Goal: Task Accomplishment & Management: Manage account settings

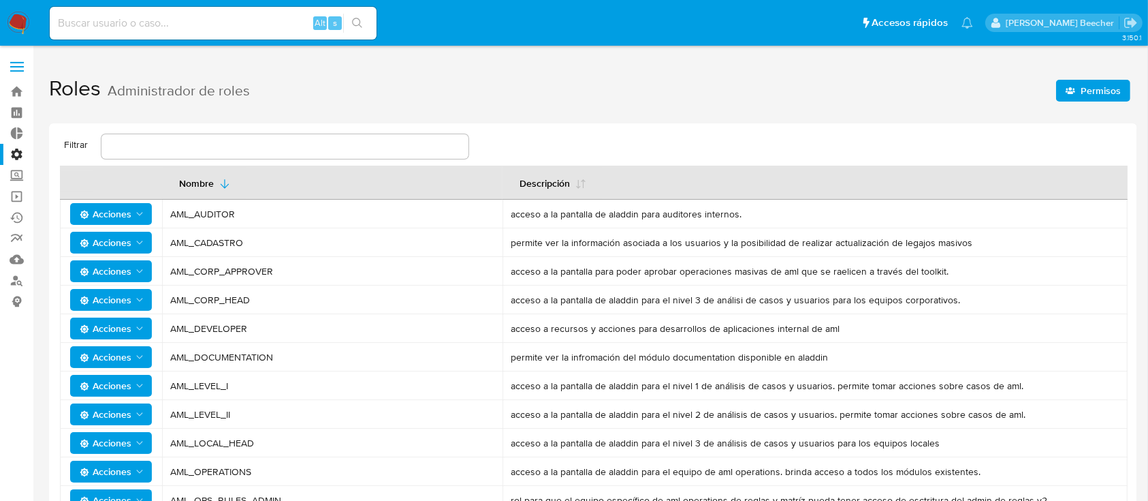
click at [14, 60] on label at bounding box center [17, 66] width 34 height 29
click at [0, 0] on input "checkbox" at bounding box center [0, 0] width 0 height 0
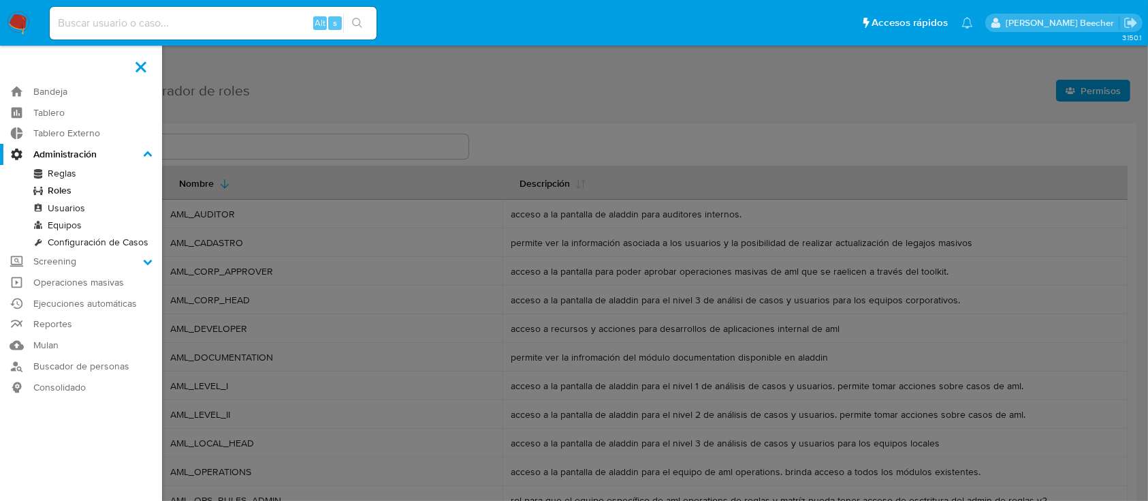
click at [77, 240] on link "Configuración de Casos" at bounding box center [81, 242] width 162 height 17
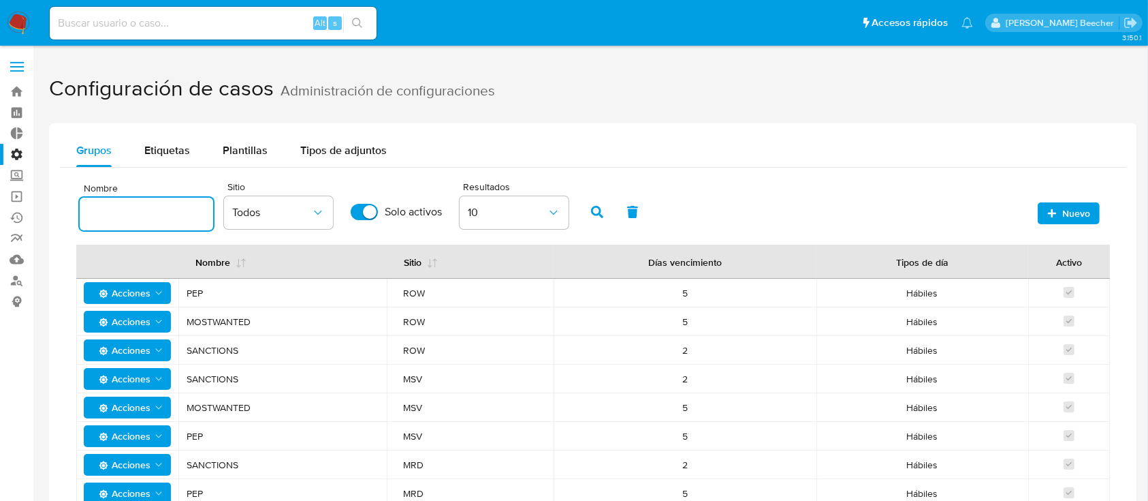
click at [125, 210] on input "text" at bounding box center [147, 214] width 134 height 18
type input "sanc"
click at [309, 203] on button "Todos" at bounding box center [278, 212] width 109 height 33
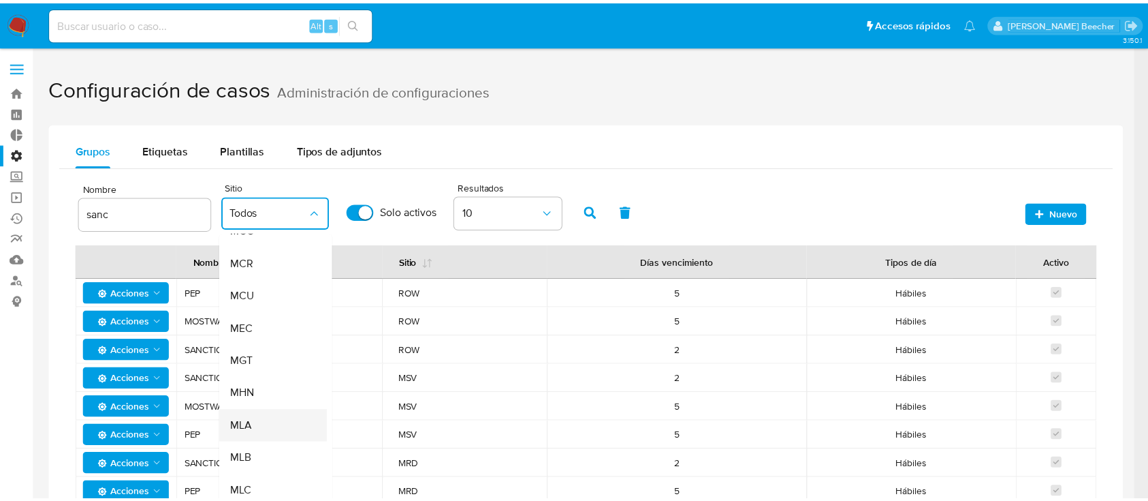
scroll to position [151, 0]
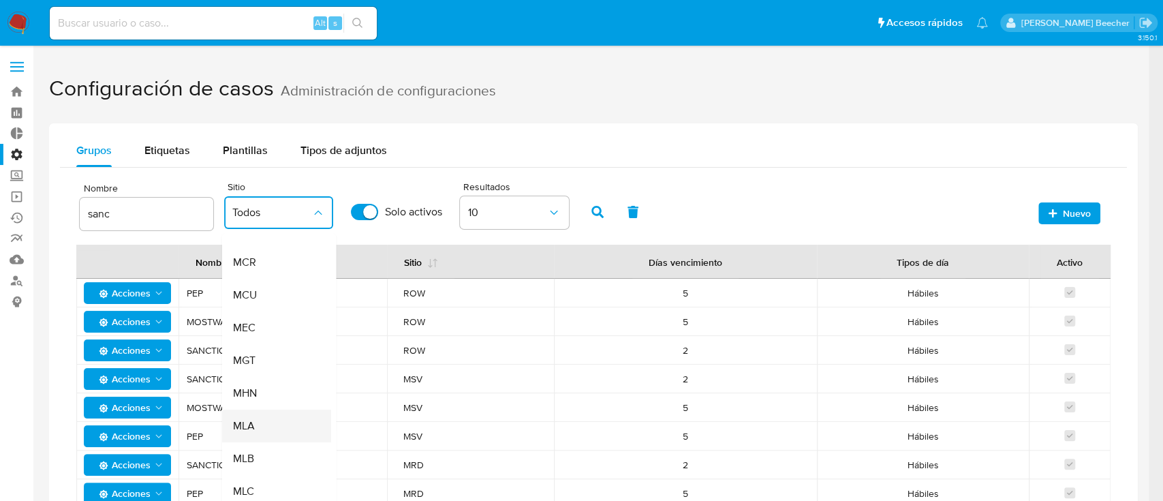
click at [266, 422] on div "MLA" at bounding box center [271, 425] width 79 height 33
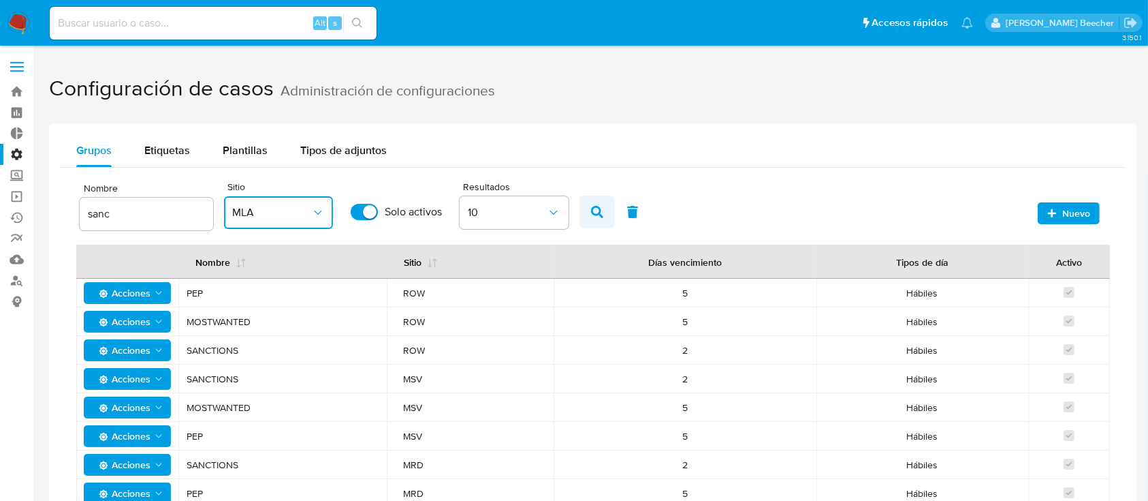
click at [601, 204] on span "button" at bounding box center [597, 211] width 12 height 23
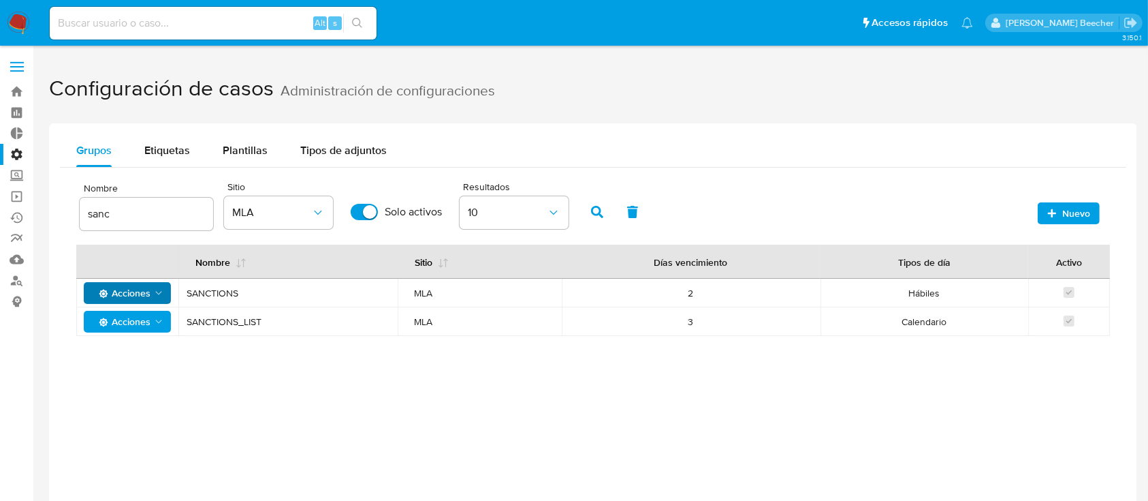
click at [155, 292] on icon "Acciones" at bounding box center [158, 292] width 11 height 11
click at [133, 330] on button "Editar" at bounding box center [127, 327] width 123 height 33
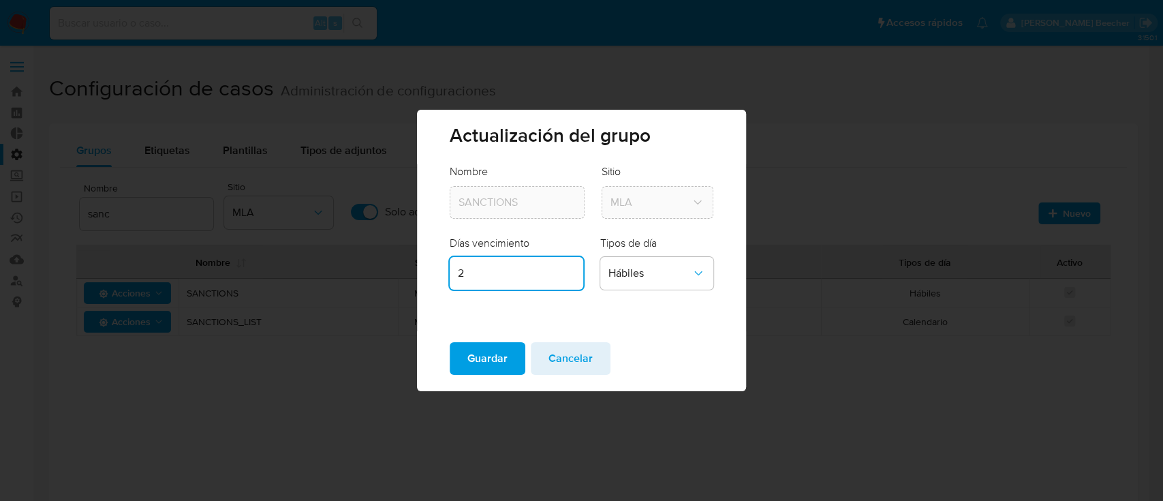
click at [516, 275] on input "2" at bounding box center [517, 273] width 134 height 18
type input "1"
click at [570, 276] on input "1" at bounding box center [517, 273] width 134 height 18
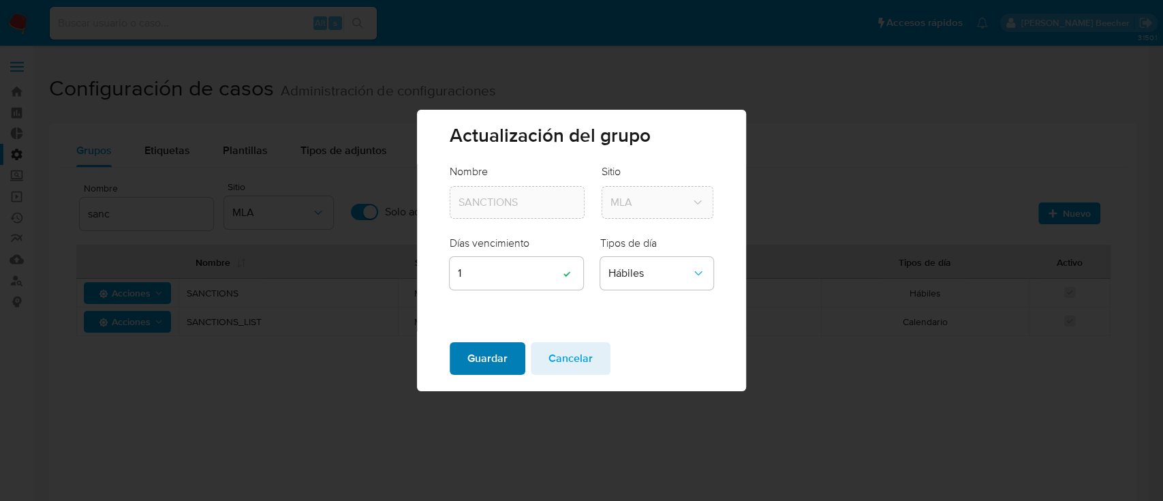
click at [501, 358] on span "Guardar" at bounding box center [487, 358] width 40 height 30
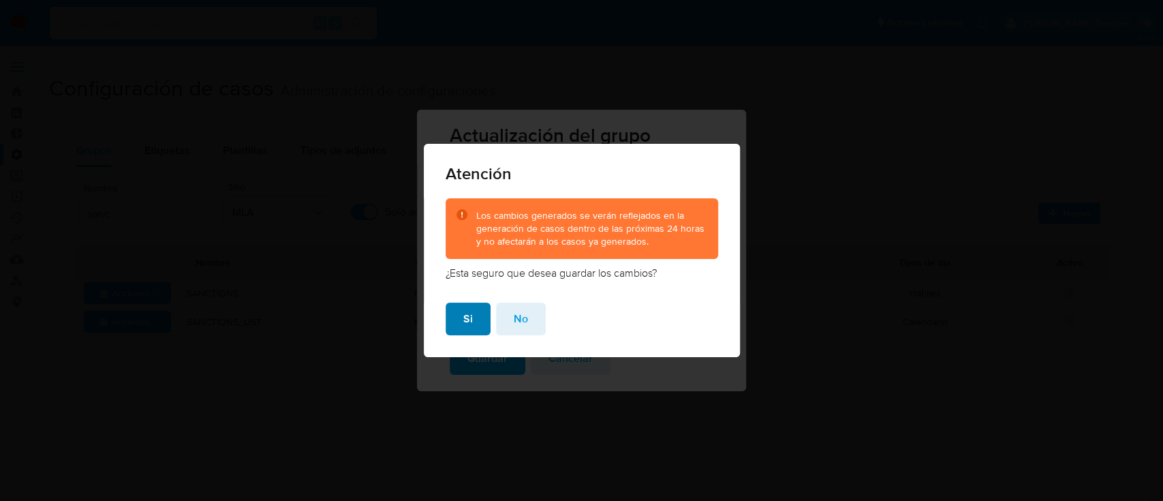
click at [473, 324] on button "Si" at bounding box center [467, 318] width 45 height 33
